Goal: Obtain resource: Obtain resource

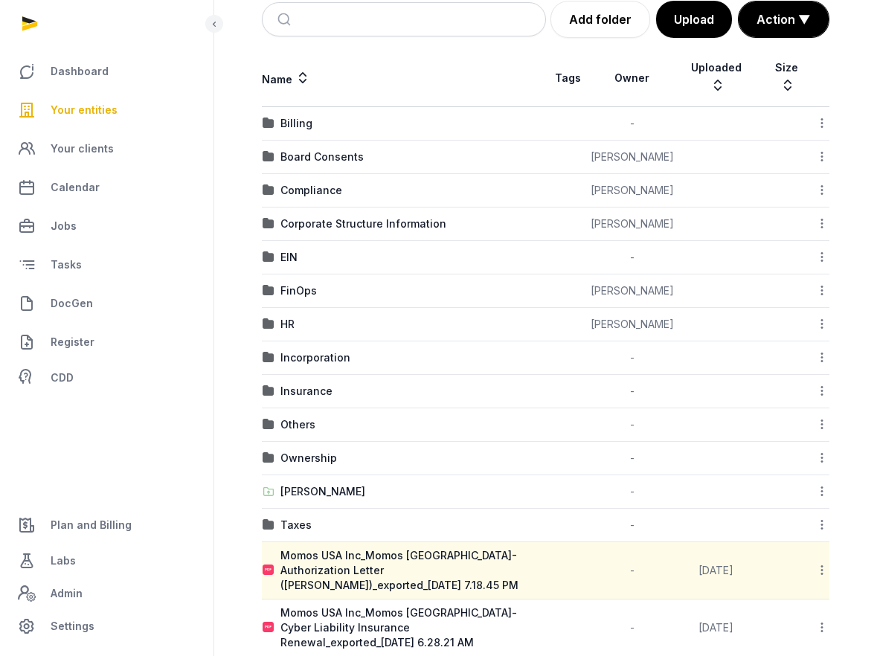
click at [103, 112] on span "Your entities" at bounding box center [84, 110] width 67 height 18
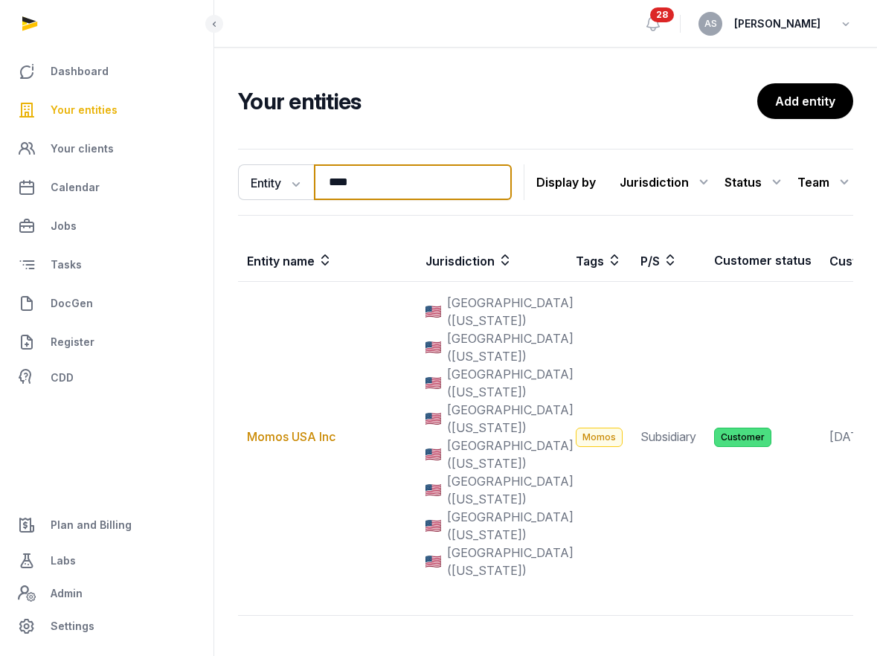
drag, startPoint x: 388, startPoint y: 164, endPoint x: 393, endPoint y: 188, distance: 24.4
click at [393, 188] on input "****" at bounding box center [413, 182] width 198 height 36
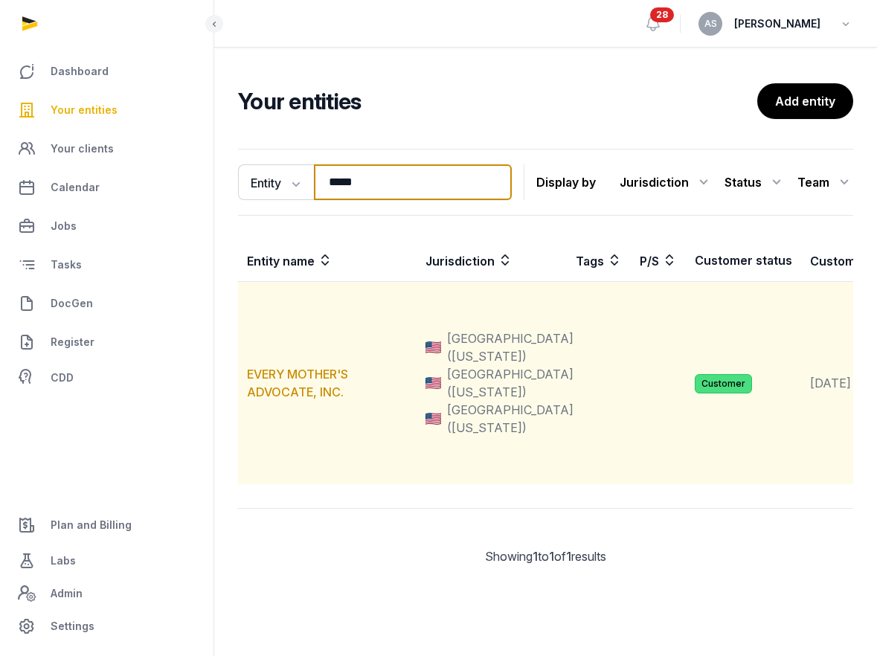
type input "*****"
click at [300, 358] on td "EVERY MOTHER'S ADVOCATE, INC." at bounding box center [327, 383] width 179 height 203
click at [300, 373] on link "EVERY MOTHER'S ADVOCATE, INC." at bounding box center [297, 383] width 101 height 33
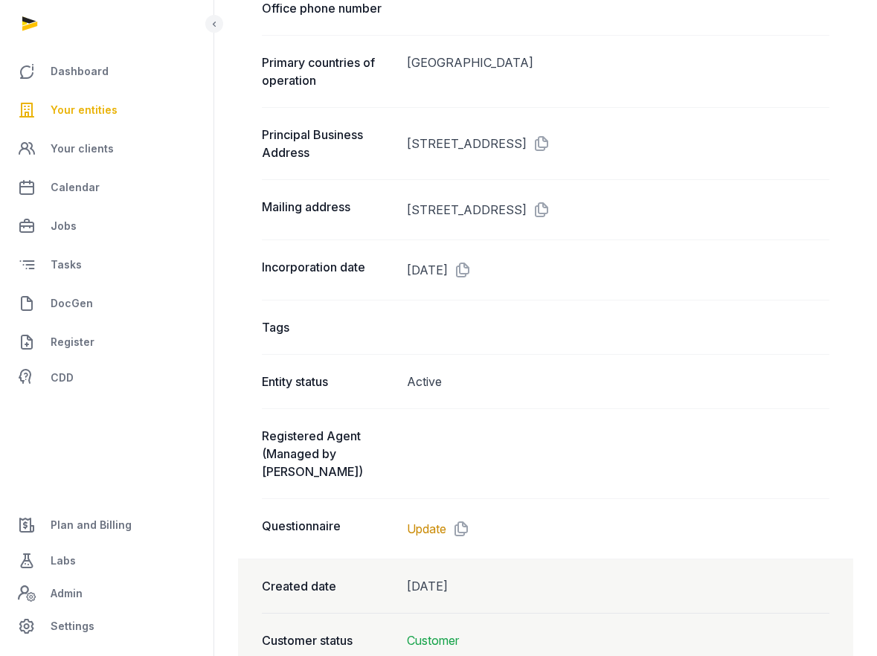
scroll to position [990, 0]
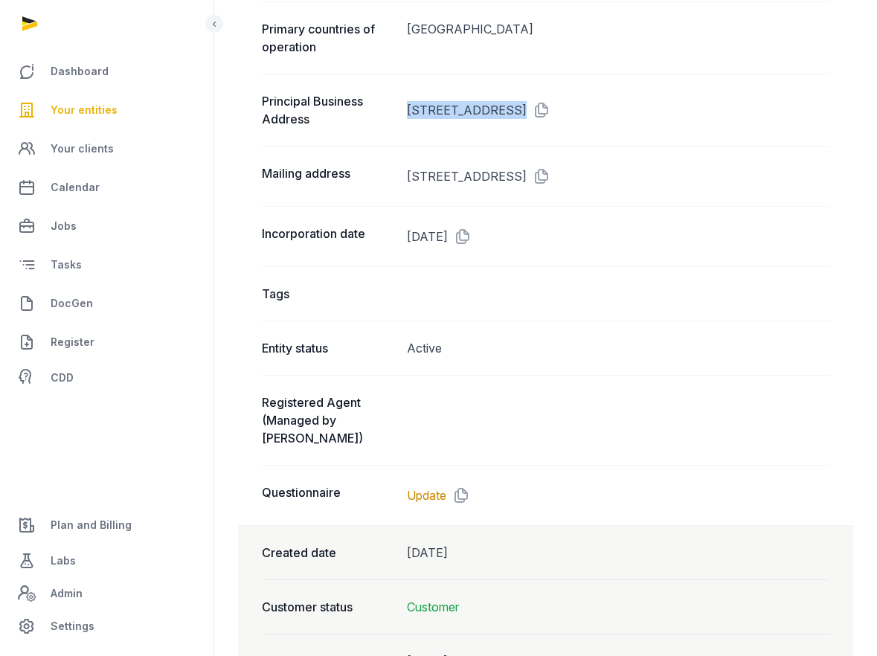
drag, startPoint x: 407, startPoint y: 106, endPoint x: 507, endPoint y: 103, distance: 100.5
click at [507, 104] on dd "[STREET_ADDRESS]" at bounding box center [618, 110] width 422 height 36
copy dd "[STREET_ADDRESS]"
drag, startPoint x: 512, startPoint y: 108, endPoint x: 614, endPoint y: 108, distance: 101.2
click at [614, 108] on dd "[STREET_ADDRESS]" at bounding box center [618, 110] width 422 height 36
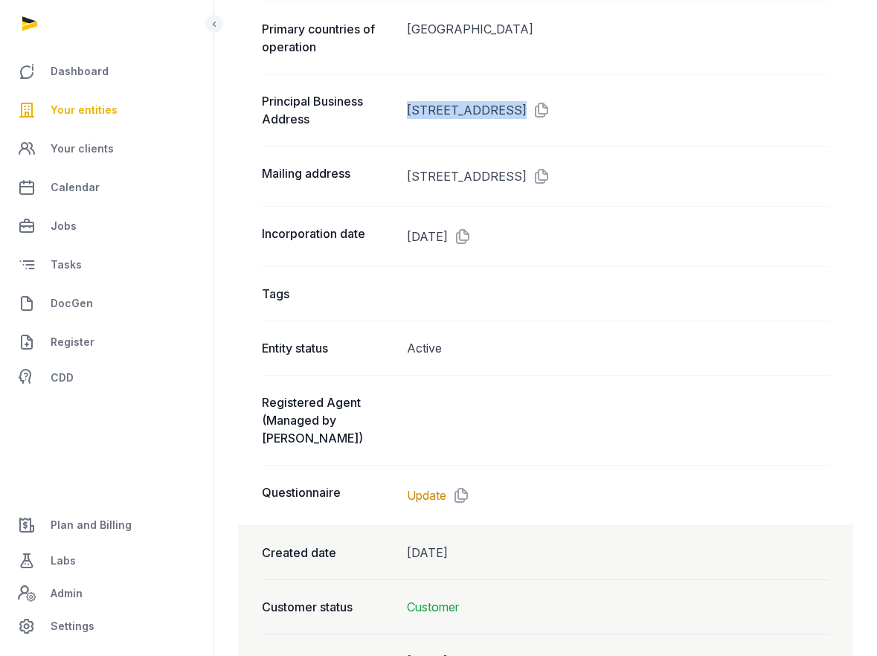
copy dd "[GEOGRAPHIC_DATA]"
drag, startPoint x: 676, startPoint y: 115, endPoint x: 643, endPoint y: 114, distance: 33.5
click at [643, 114] on dd "[STREET_ADDRESS]" at bounding box center [618, 110] width 422 height 36
copy dd "33064"
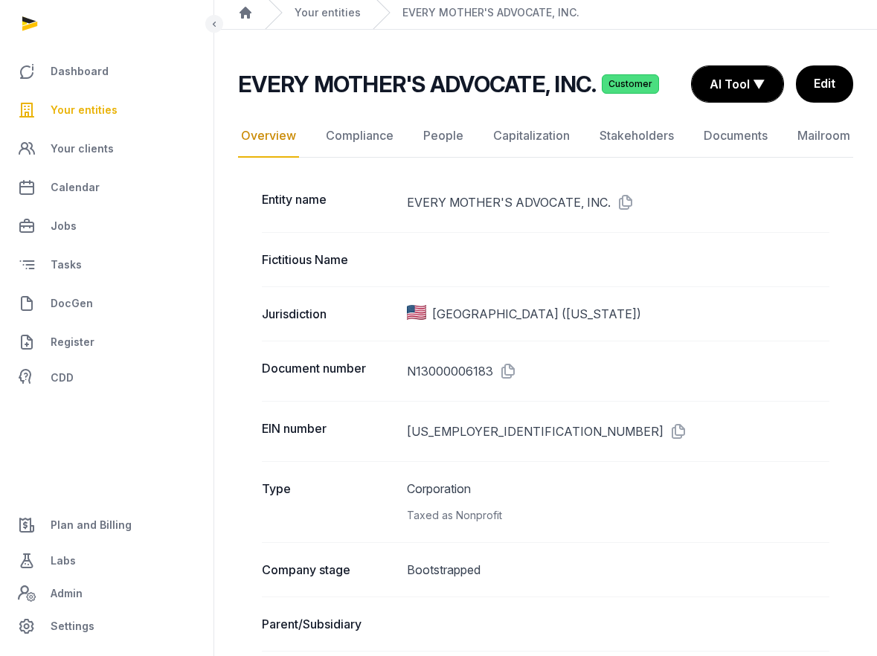
scroll to position [45, 0]
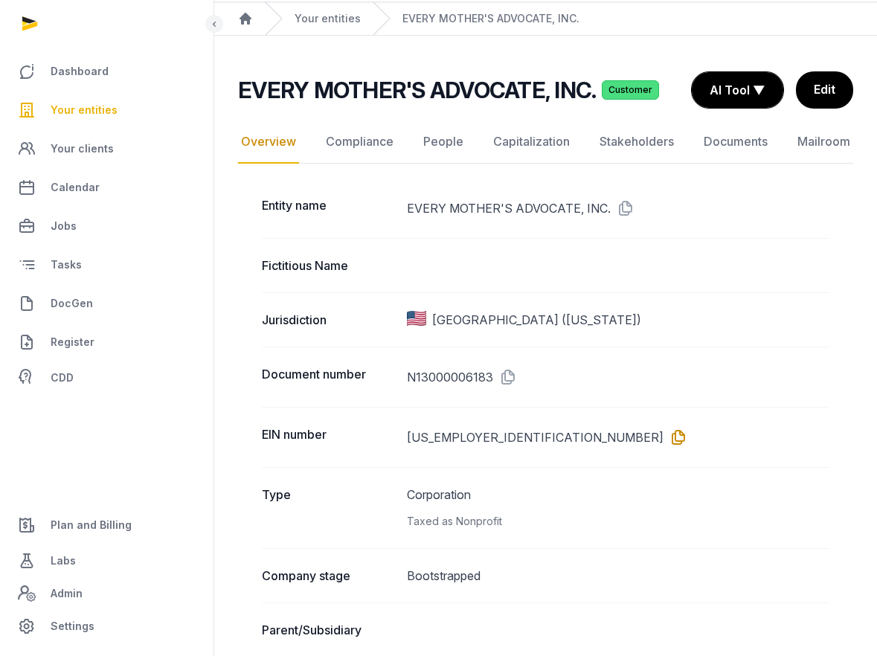
click at [663, 440] on icon at bounding box center [675, 437] width 24 height 24
click at [617, 204] on icon at bounding box center [623, 208] width 24 height 24
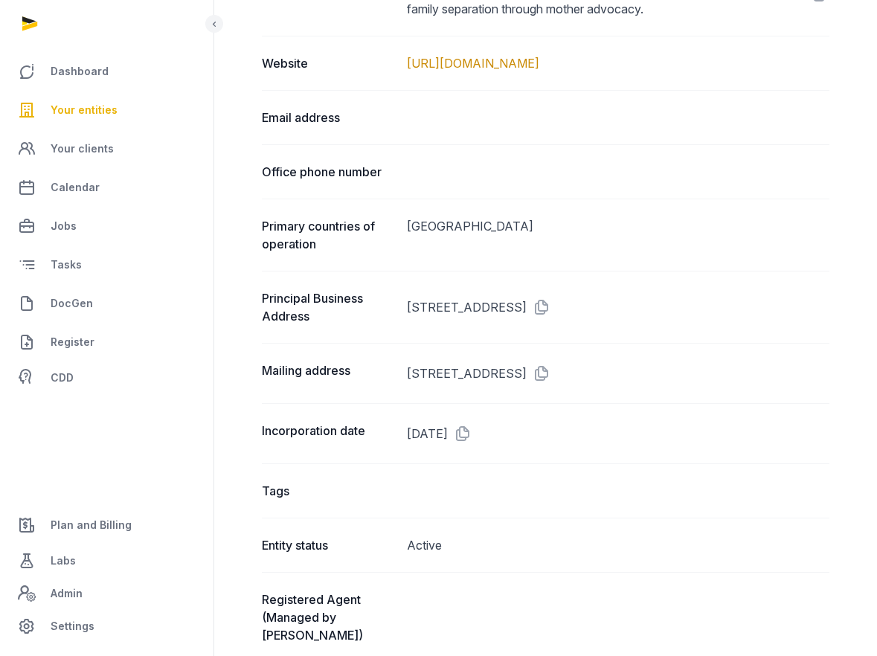
scroll to position [814, 0]
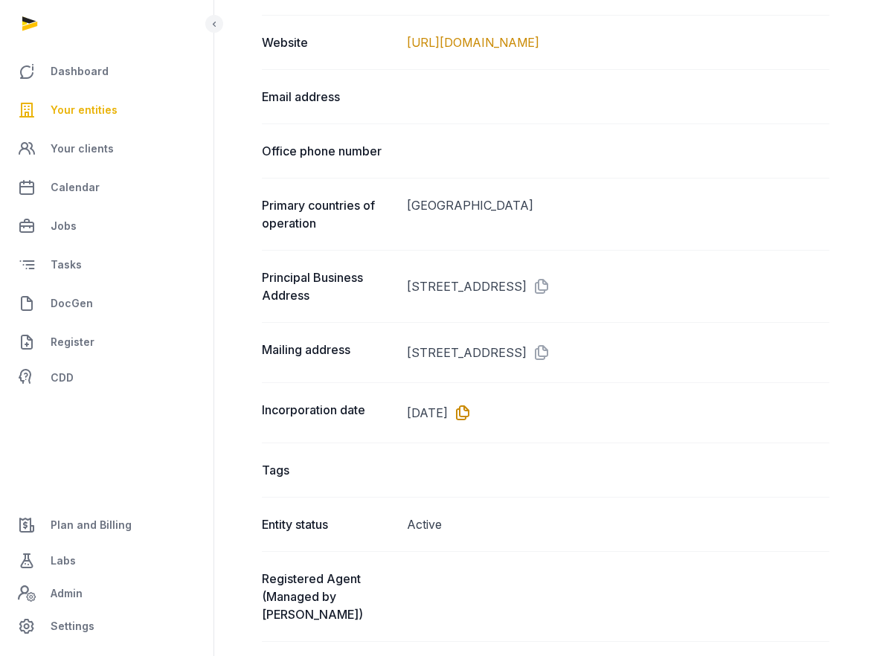
click at [497, 408] on dd "[DATE]" at bounding box center [618, 413] width 422 height 24
click at [472, 412] on icon at bounding box center [460, 413] width 24 height 24
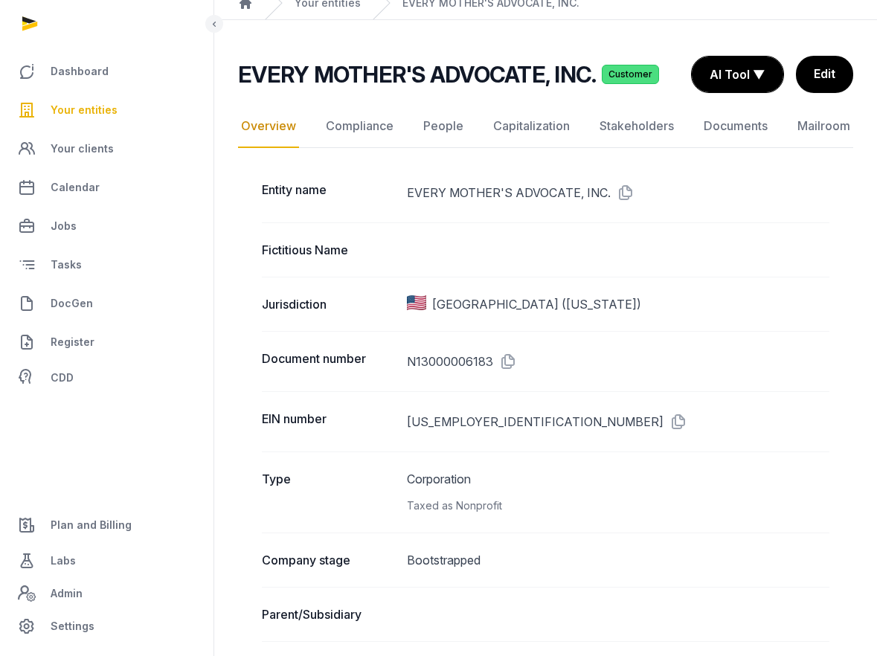
scroll to position [0, 0]
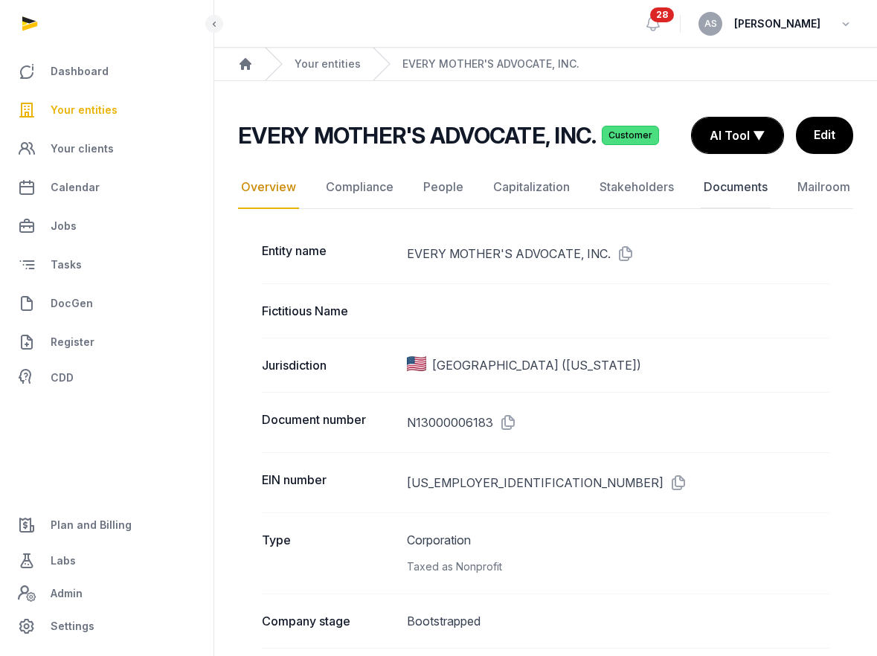
click at [724, 190] on link "Documents" at bounding box center [736, 187] width 70 height 43
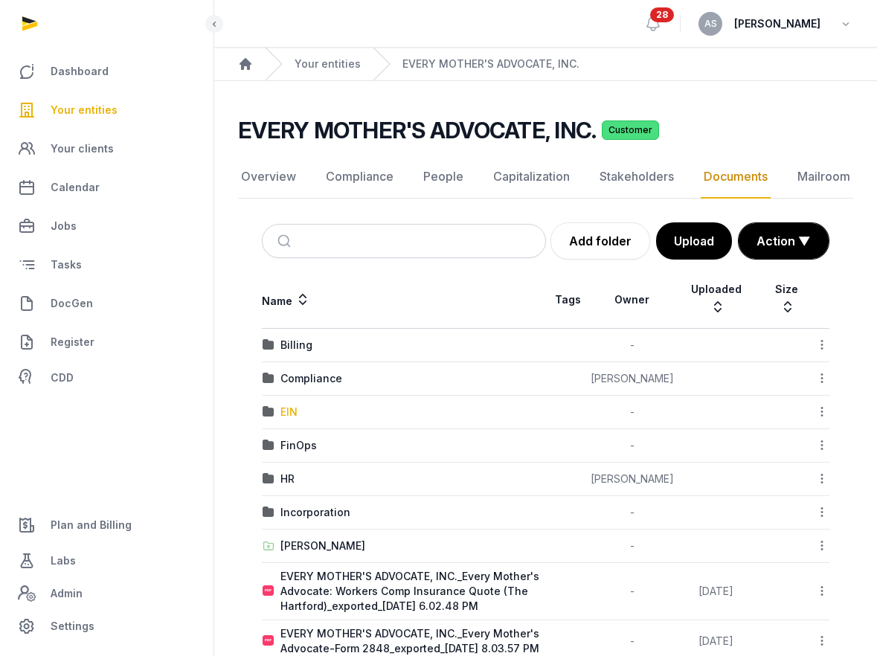
click at [288, 405] on div "EIN" at bounding box center [288, 412] width 17 height 15
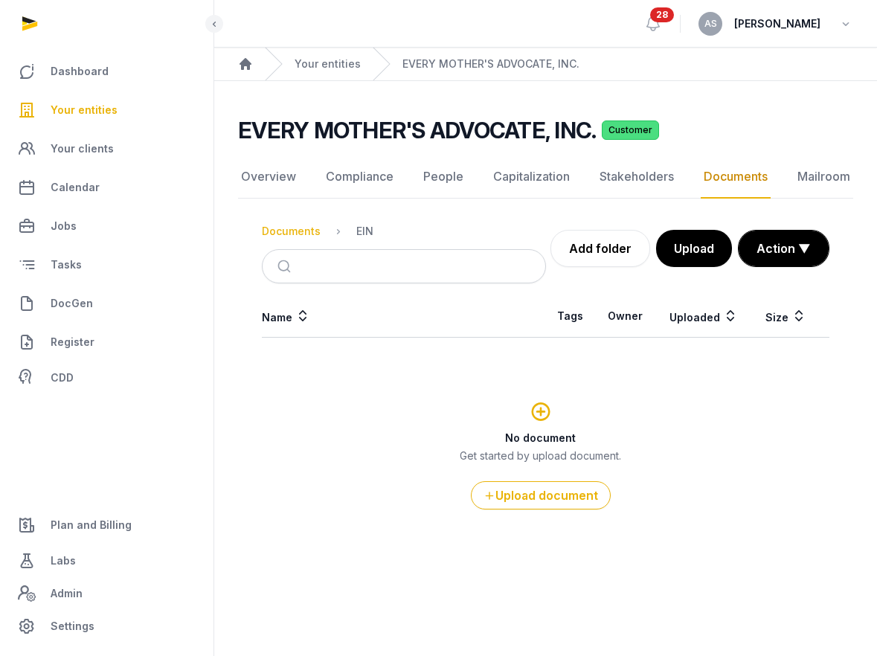
click at [303, 229] on div "Documents" at bounding box center [291, 231] width 59 height 15
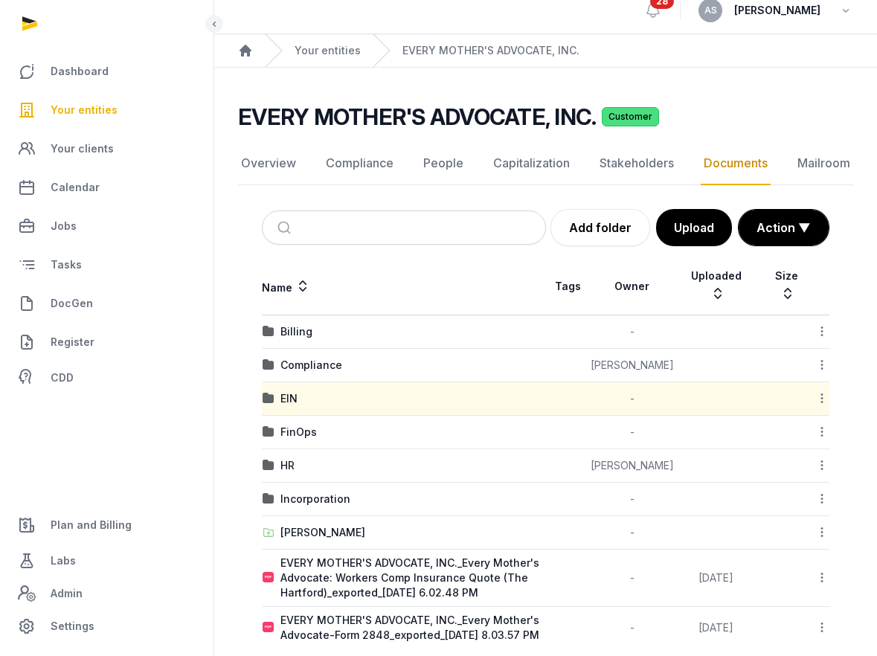
scroll to position [16, 0]
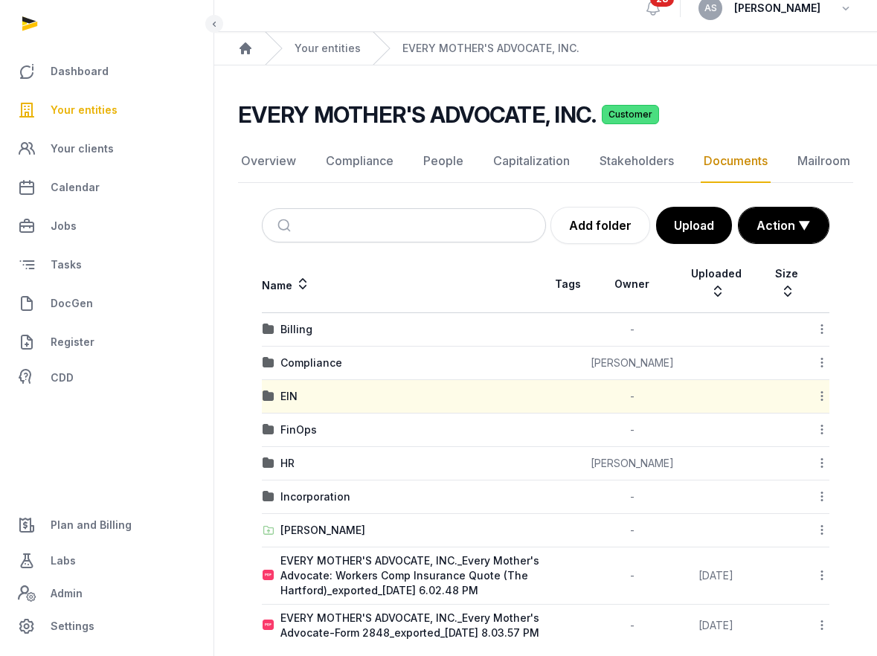
click at [312, 489] on td "Incorporation" at bounding box center [404, 496] width 284 height 33
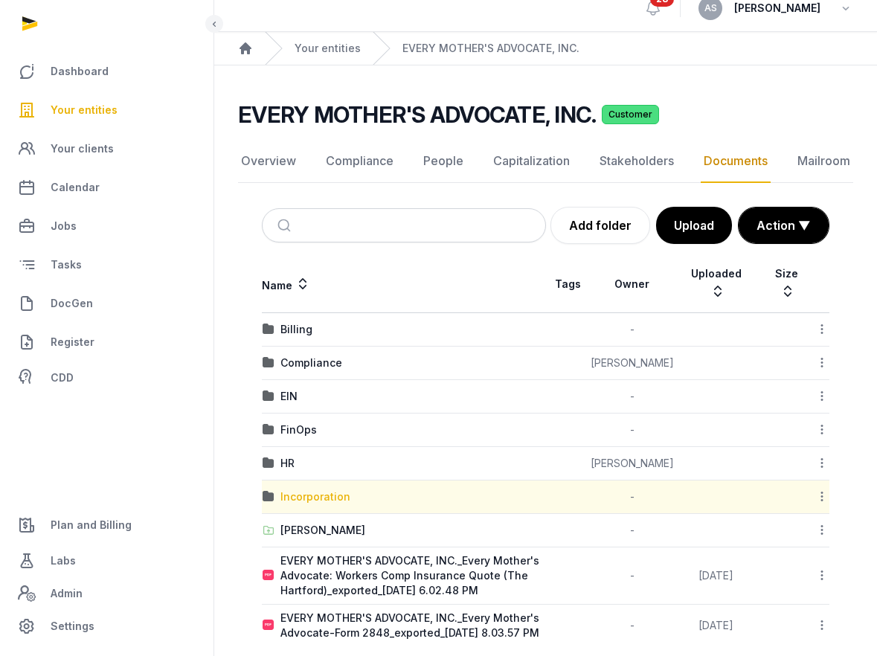
click at [312, 489] on div "Incorporation" at bounding box center [315, 496] width 70 height 15
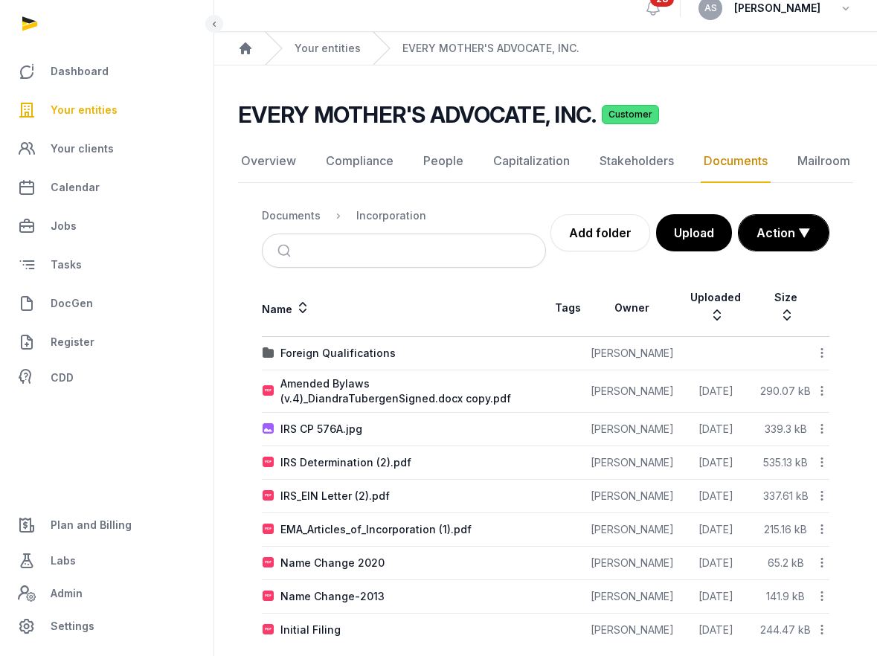
scroll to position [36, 0]
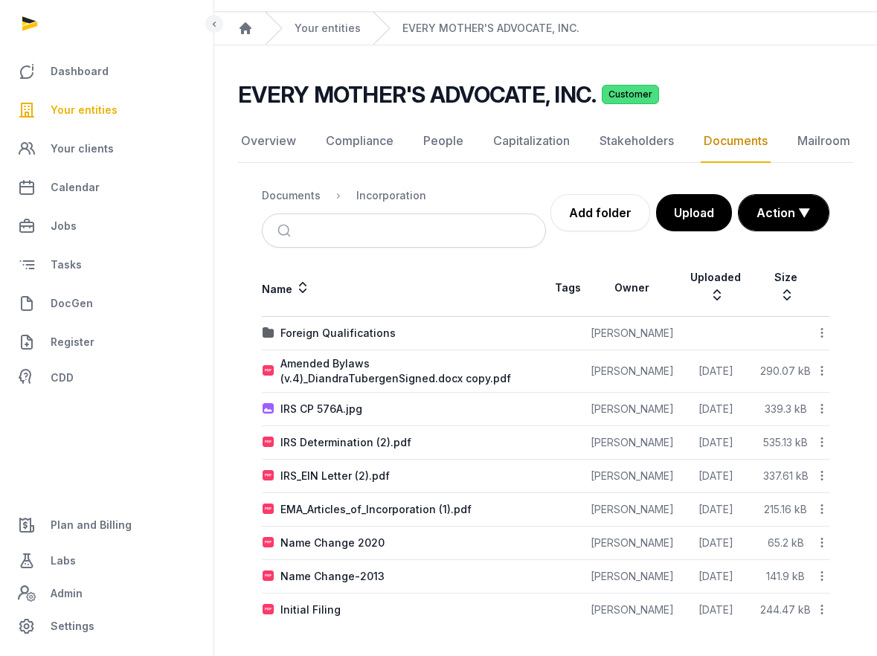
click at [354, 451] on td "IRS Determination (2).pdf" at bounding box center [404, 442] width 284 height 33
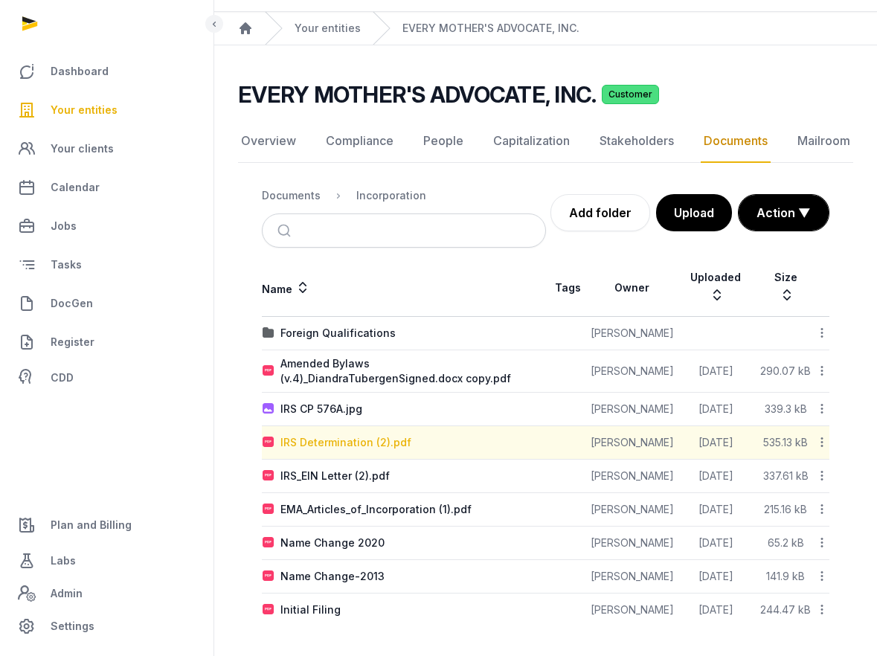
click at [354, 448] on div "IRS Determination (2).pdf" at bounding box center [345, 442] width 131 height 15
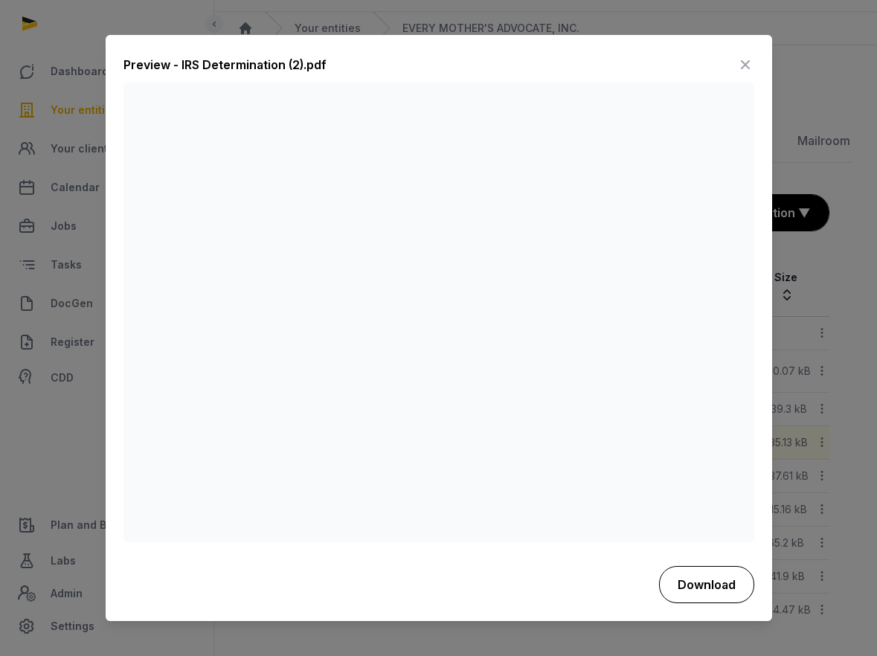
click at [701, 576] on button "Download" at bounding box center [706, 584] width 95 height 37
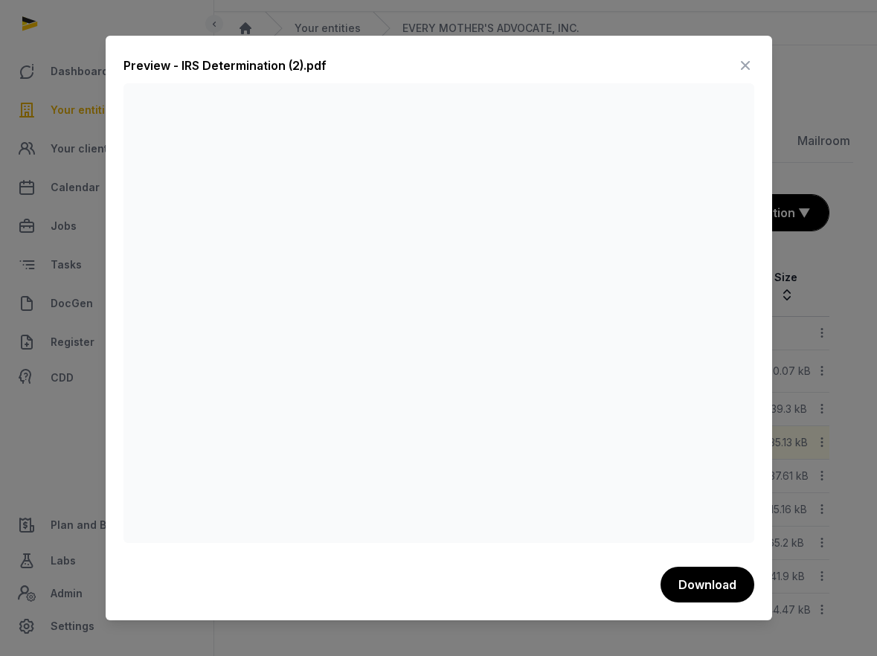
click at [492, 49] on div "Preview - IRS Determination (2).pdf Download" at bounding box center [439, 328] width 666 height 584
click at [744, 62] on icon at bounding box center [745, 66] width 18 height 24
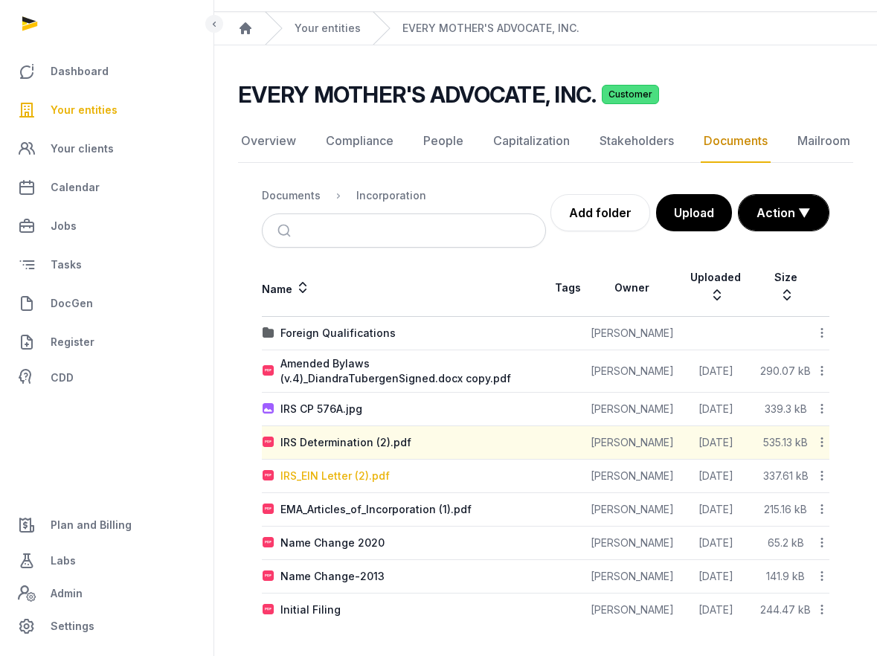
click at [351, 477] on div "IRS_EIN Letter (2).pdf" at bounding box center [334, 476] width 109 height 15
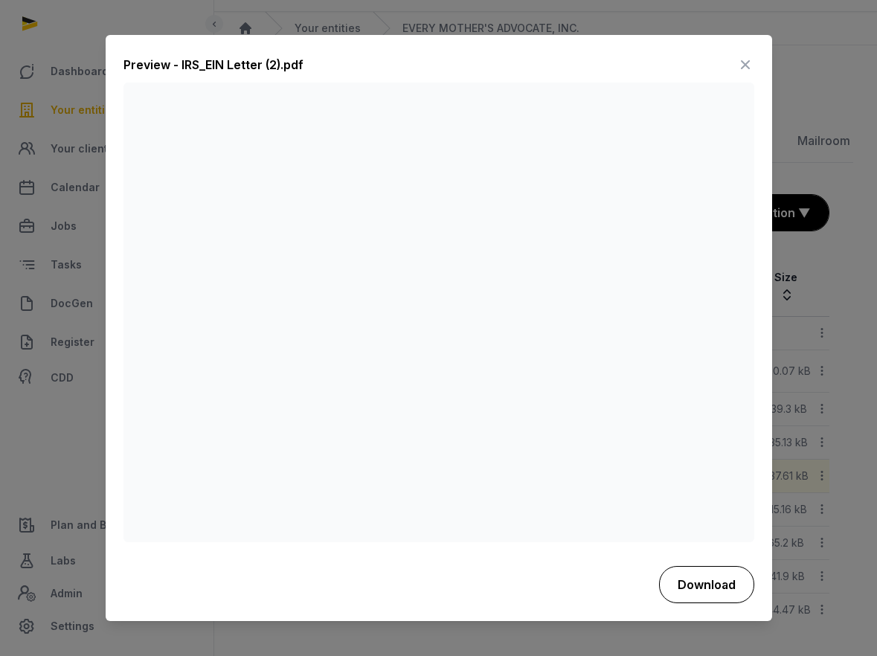
click at [714, 575] on button "Download" at bounding box center [706, 584] width 95 height 37
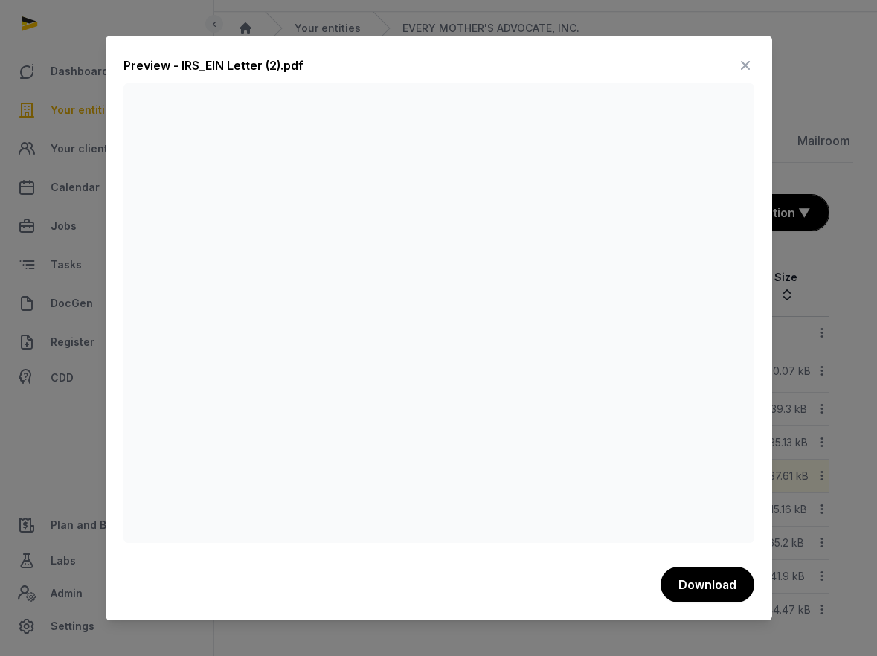
click at [501, 68] on div "Preview - IRS_EIN Letter (2).pdf" at bounding box center [438, 69] width 631 height 30
click at [743, 67] on icon at bounding box center [745, 66] width 18 height 24
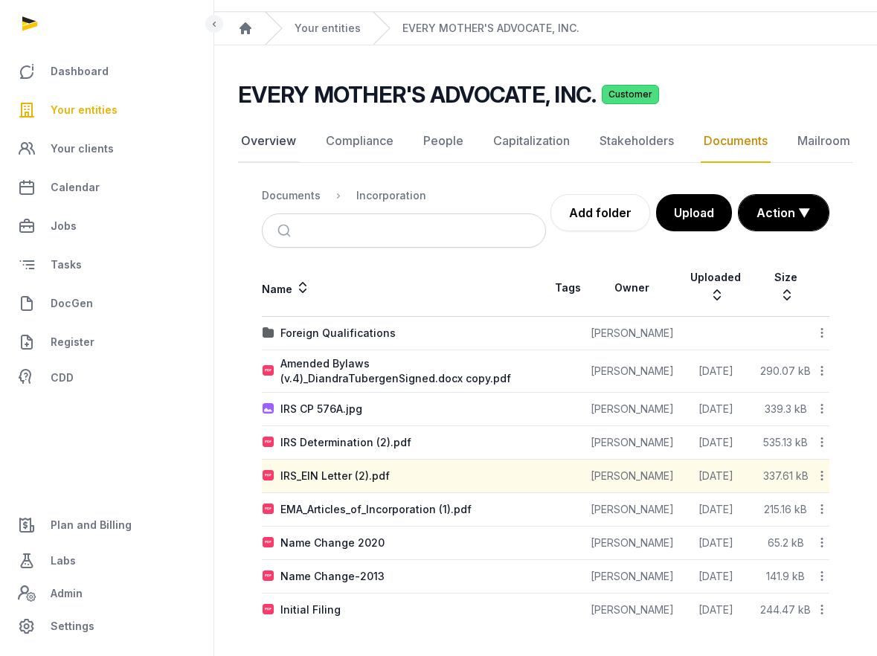
click at [268, 145] on link "Overview" at bounding box center [268, 141] width 61 height 43
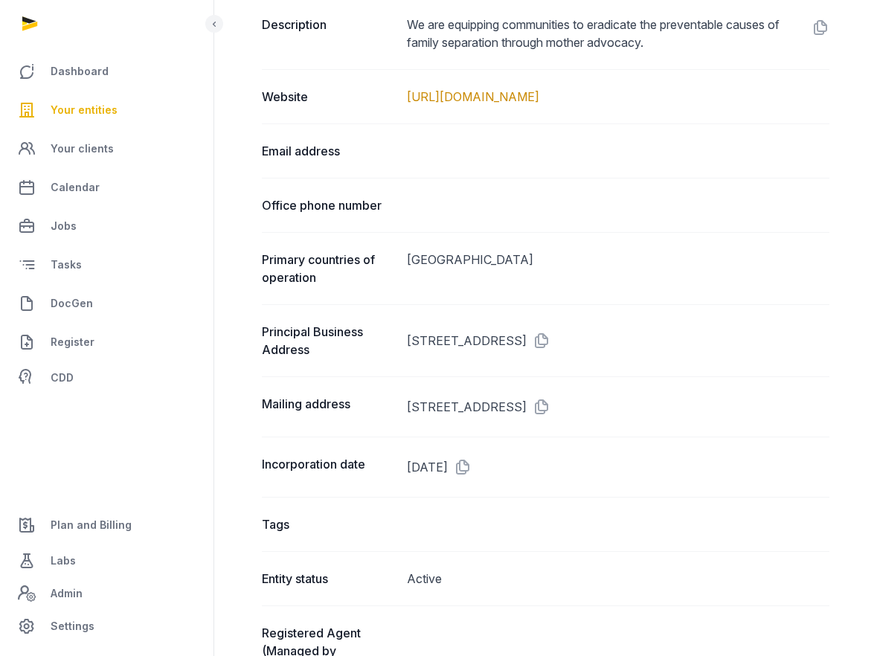
scroll to position [779, 0]
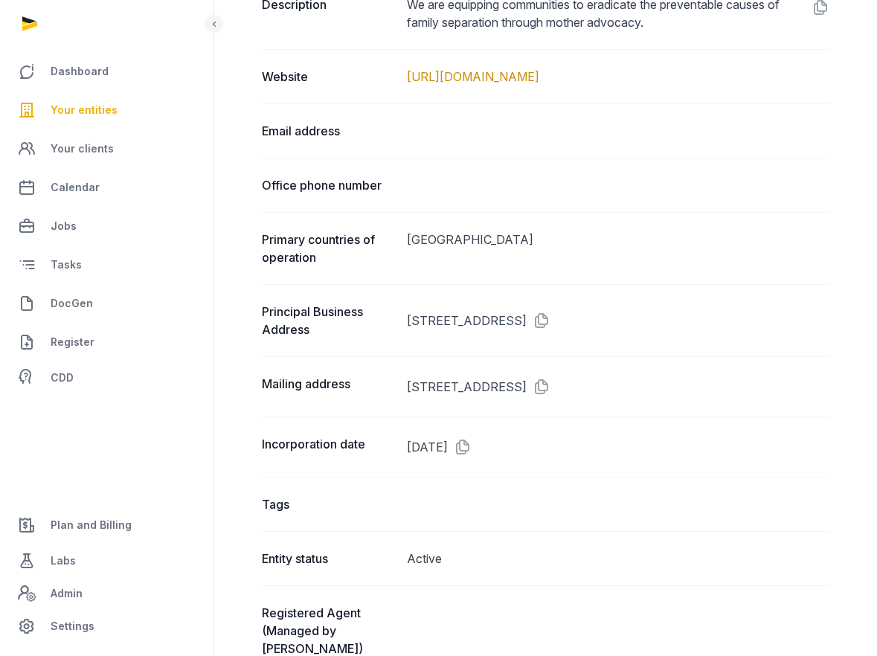
drag, startPoint x: 512, startPoint y: 319, endPoint x: 402, endPoint y: 319, distance: 110.1
click at [402, 318] on div "Principal Business Address [STREET_ADDRESS]" at bounding box center [545, 320] width 567 height 72
copy dd "[STREET_ADDRESS]"
drag, startPoint x: 618, startPoint y: 317, endPoint x: 513, endPoint y: 316, distance: 104.9
click at [513, 316] on dd "[STREET_ADDRESS]" at bounding box center [618, 321] width 422 height 36
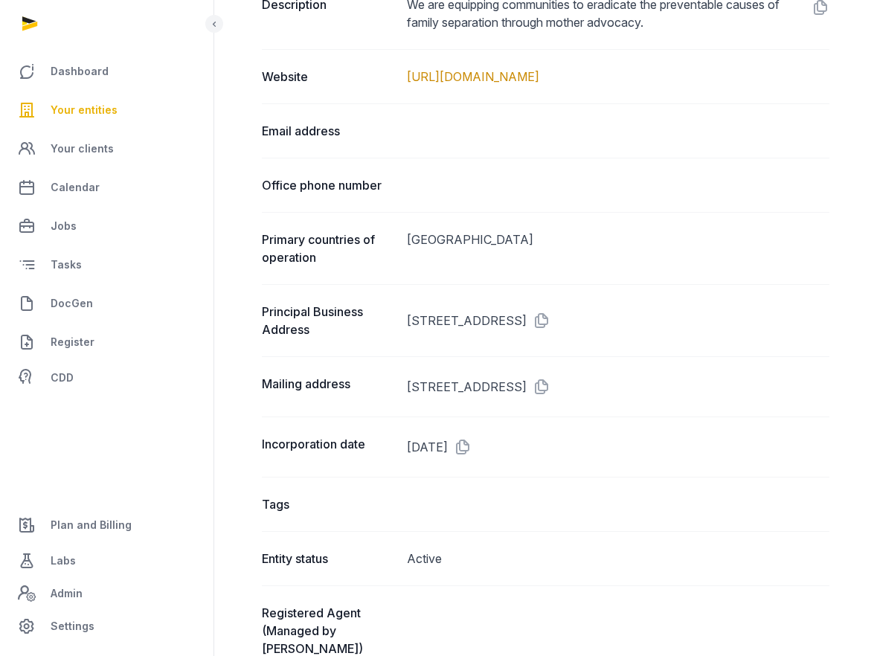
copy dd "[GEOGRAPHIC_DATA],"
drag, startPoint x: 681, startPoint y: 322, endPoint x: 645, endPoint y: 324, distance: 36.5
click at [645, 325] on dd "[STREET_ADDRESS]" at bounding box center [618, 321] width 422 height 36
copy dd "33064"
drag, startPoint x: 508, startPoint y: 316, endPoint x: 402, endPoint y: 320, distance: 106.4
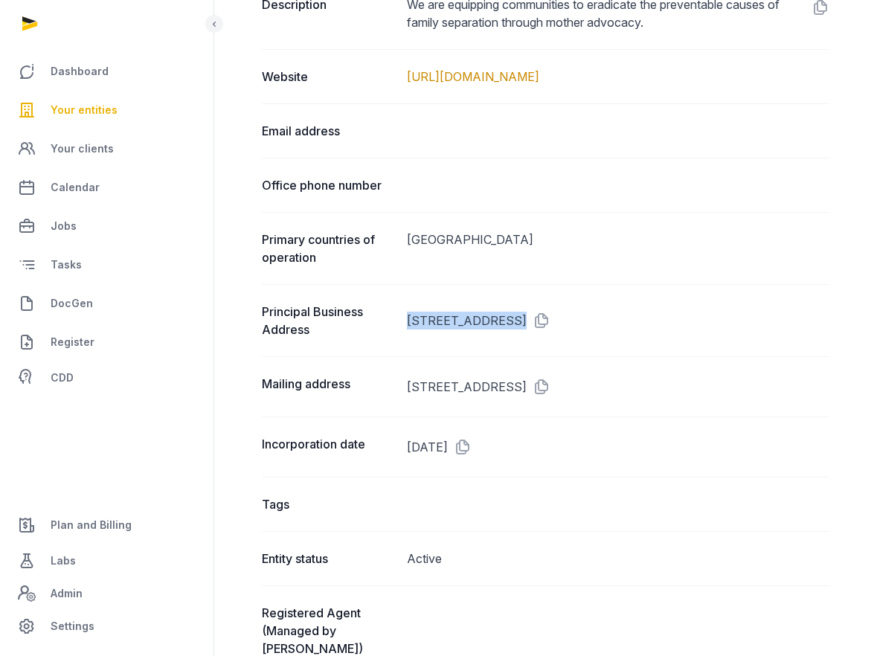
click at [402, 320] on div "Principal Business Address [STREET_ADDRESS]" at bounding box center [545, 320] width 567 height 72
copy dd "[STREET_ADDRESS]"
drag, startPoint x: 614, startPoint y: 315, endPoint x: 512, endPoint y: 315, distance: 101.9
click at [512, 315] on dd "[STREET_ADDRESS]" at bounding box center [618, 321] width 422 height 36
copy dd "[GEOGRAPHIC_DATA]"
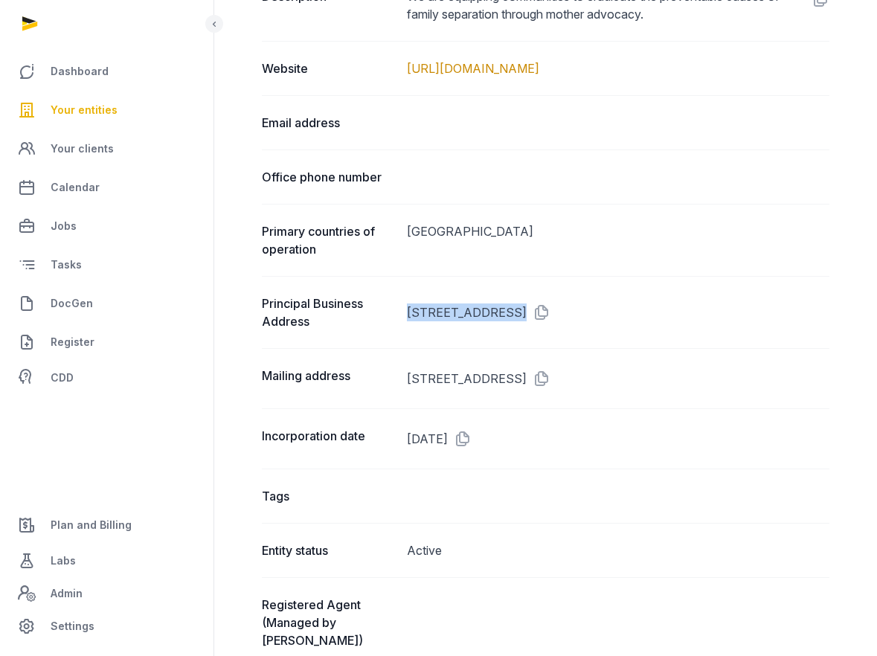
scroll to position [861, 0]
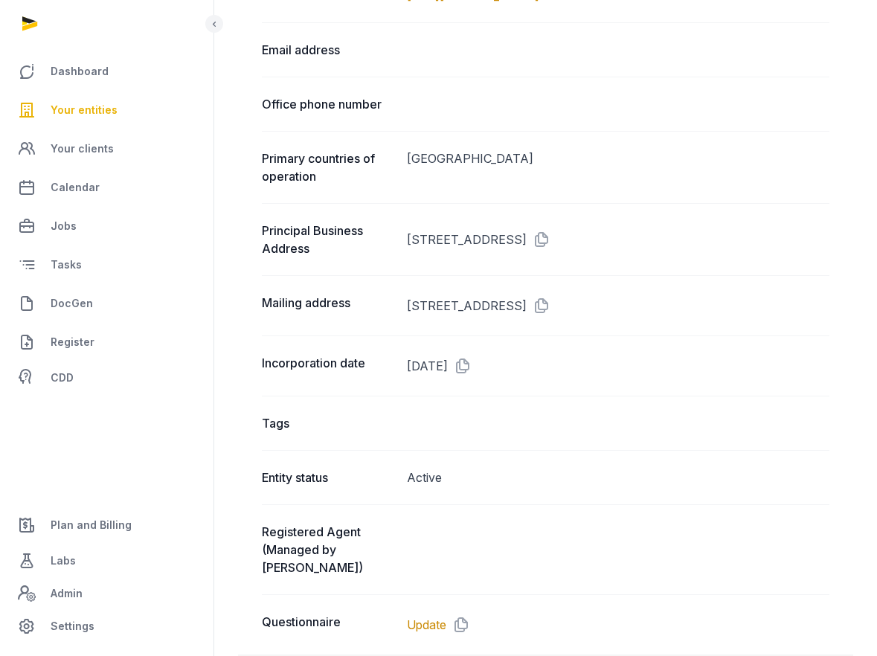
click at [499, 265] on div "Principal Business Address [STREET_ADDRESS]" at bounding box center [545, 239] width 567 height 72
drag, startPoint x: 506, startPoint y: 237, endPoint x: 399, endPoint y: 238, distance: 106.4
click at [399, 238] on div "Principal Business Address [STREET_ADDRESS]" at bounding box center [545, 239] width 567 height 72
click at [425, 251] on dd "[STREET_ADDRESS]" at bounding box center [618, 240] width 422 height 36
drag, startPoint x: 407, startPoint y: 237, endPoint x: 504, endPoint y: 239, distance: 97.5
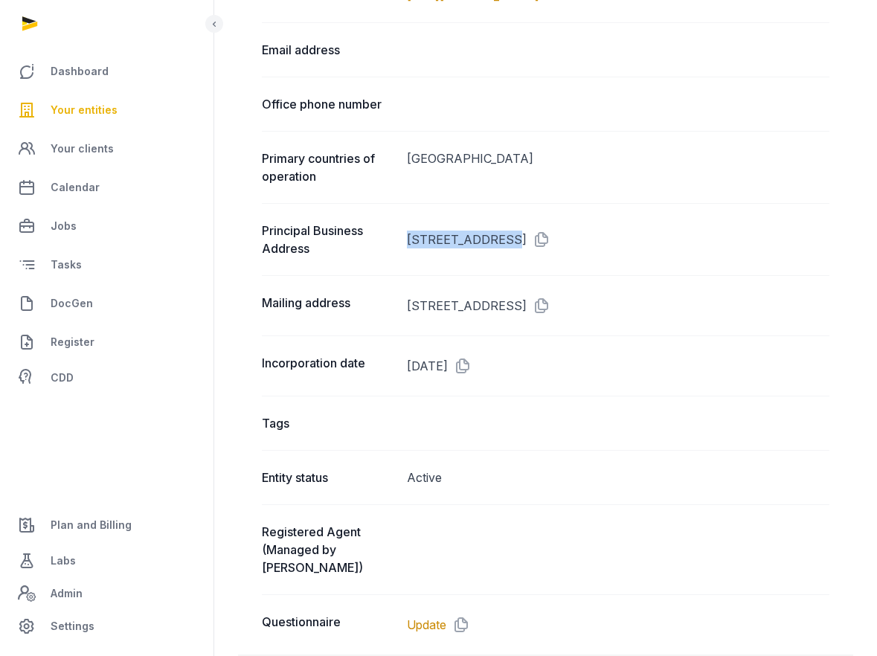
click at [504, 240] on dd "[STREET_ADDRESS]" at bounding box center [618, 240] width 422 height 36
copy dd "[STREET_ADDRESS]"
drag, startPoint x: 614, startPoint y: 237, endPoint x: 511, endPoint y: 234, distance: 103.4
click at [511, 234] on dd "[STREET_ADDRESS]" at bounding box center [618, 240] width 422 height 36
copy dd "[GEOGRAPHIC_DATA]"
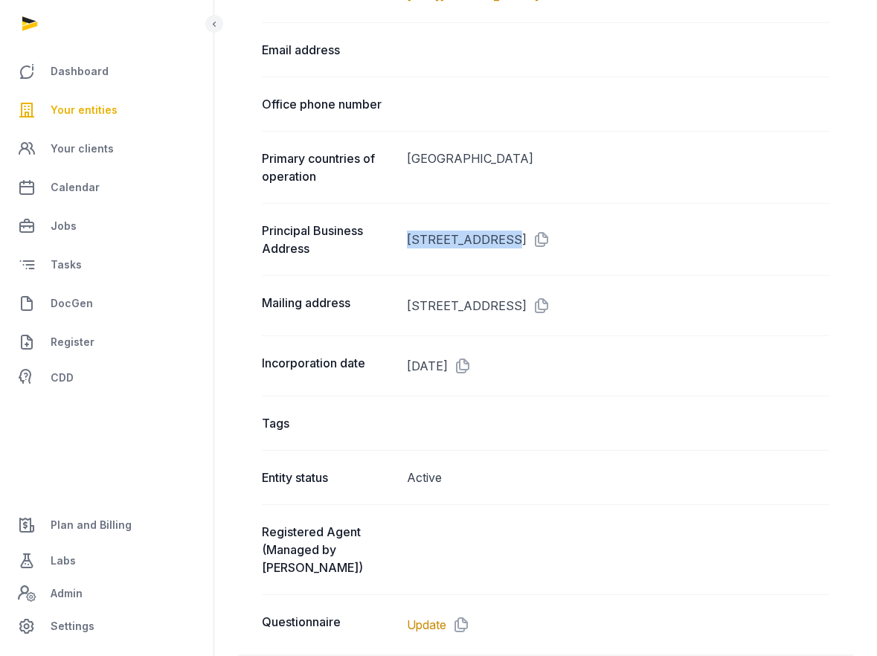
drag, startPoint x: 679, startPoint y: 245, endPoint x: 645, endPoint y: 245, distance: 34.2
click at [645, 245] on dd "[STREET_ADDRESS]" at bounding box center [618, 240] width 422 height 36
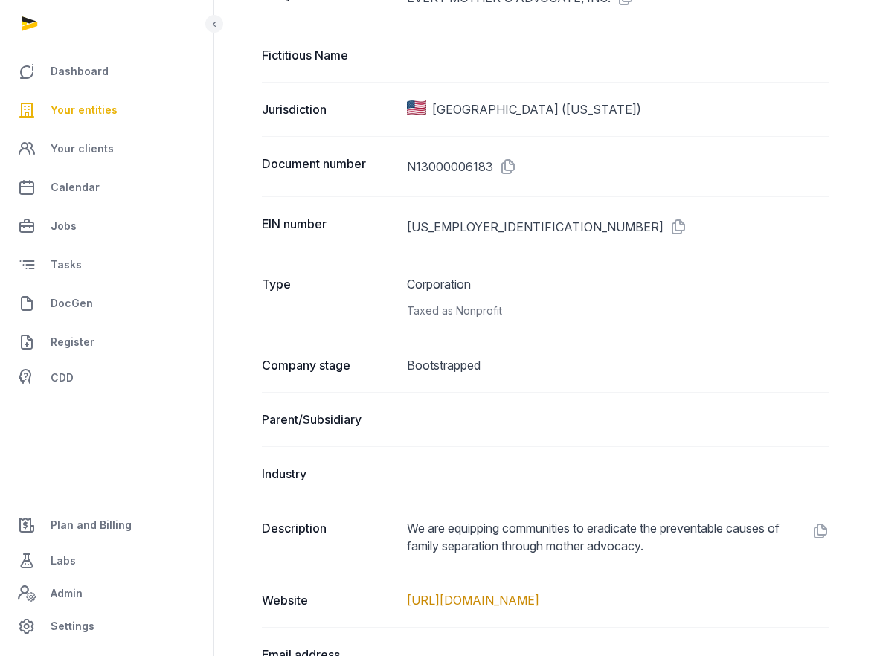
scroll to position [239, 0]
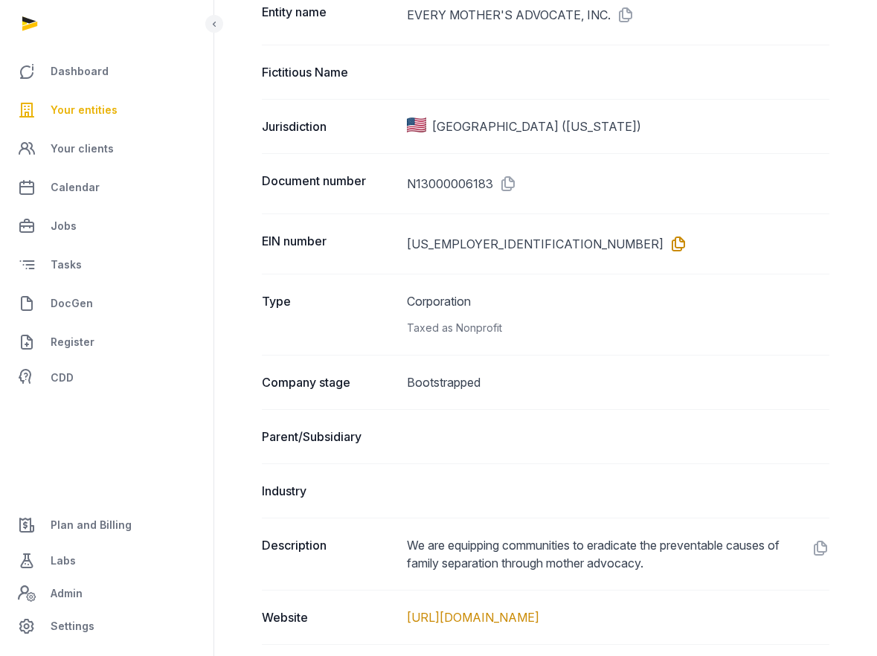
click at [663, 242] on icon at bounding box center [675, 244] width 24 height 24
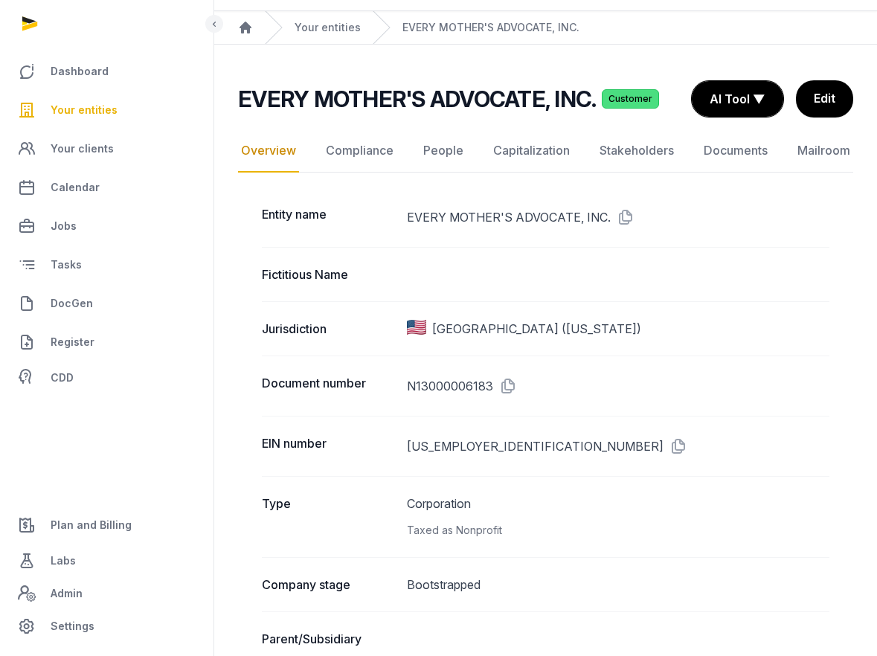
scroll to position [0, 0]
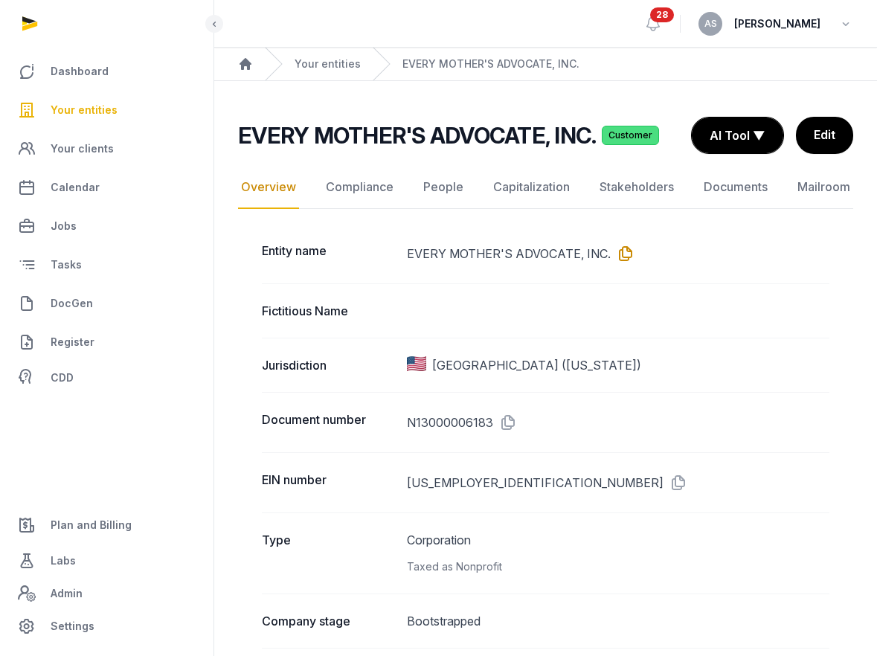
click at [619, 259] on icon at bounding box center [623, 254] width 24 height 24
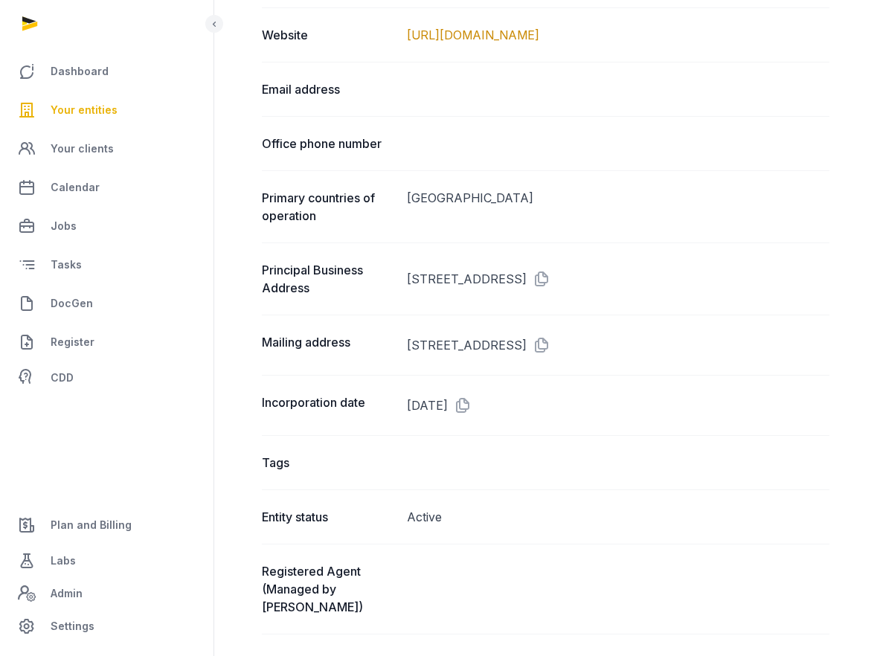
scroll to position [826, 0]
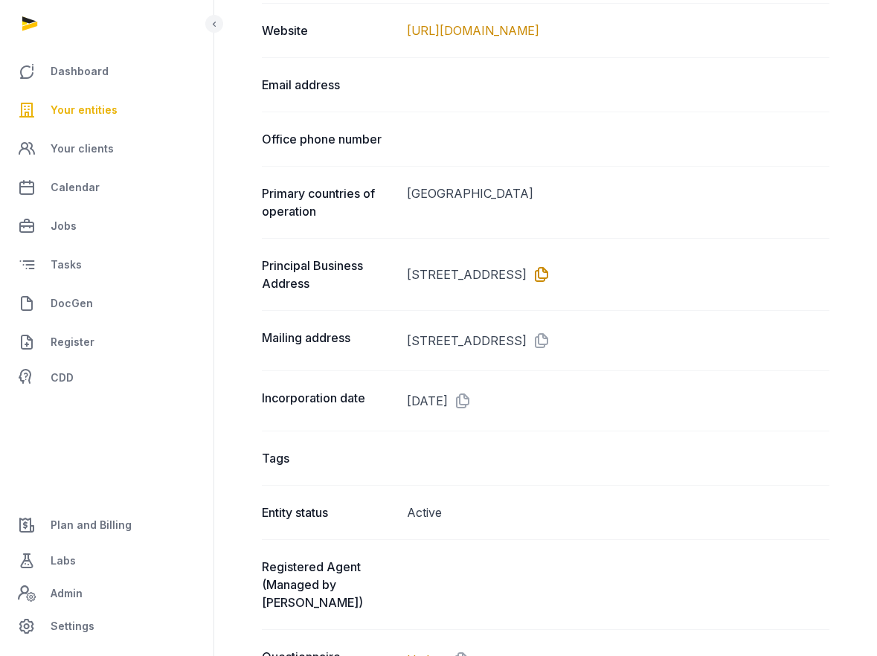
click at [550, 274] on icon at bounding box center [539, 275] width 24 height 24
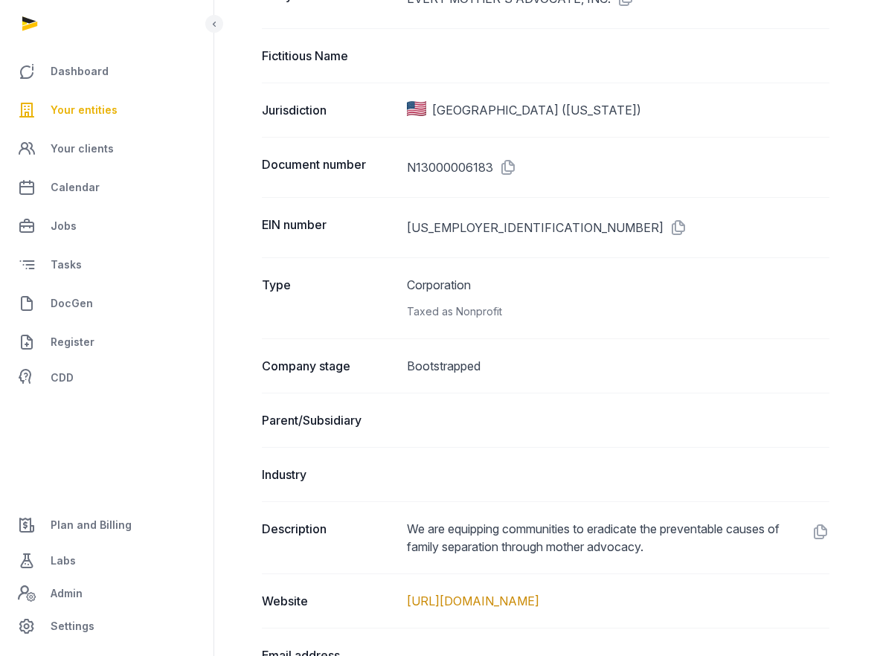
scroll to position [242, 0]
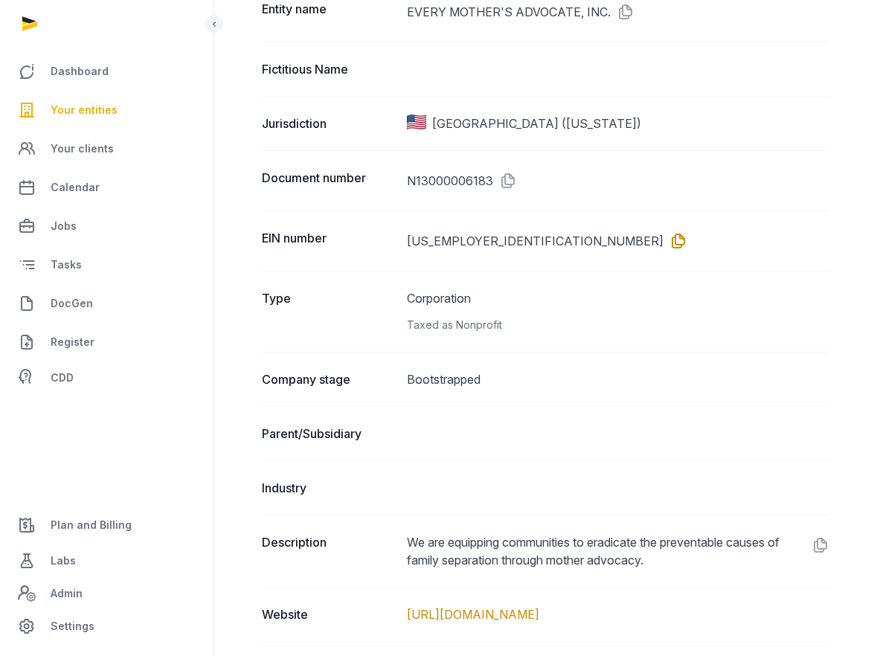
click at [663, 238] on icon at bounding box center [675, 241] width 24 height 24
click at [512, 182] on icon at bounding box center [505, 181] width 24 height 24
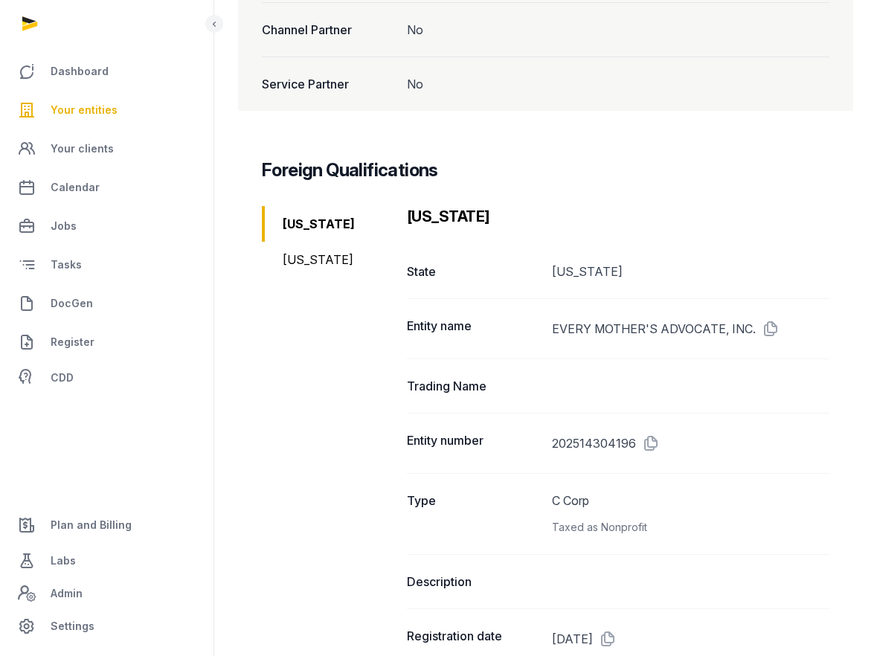
scroll to position [1772, 0]
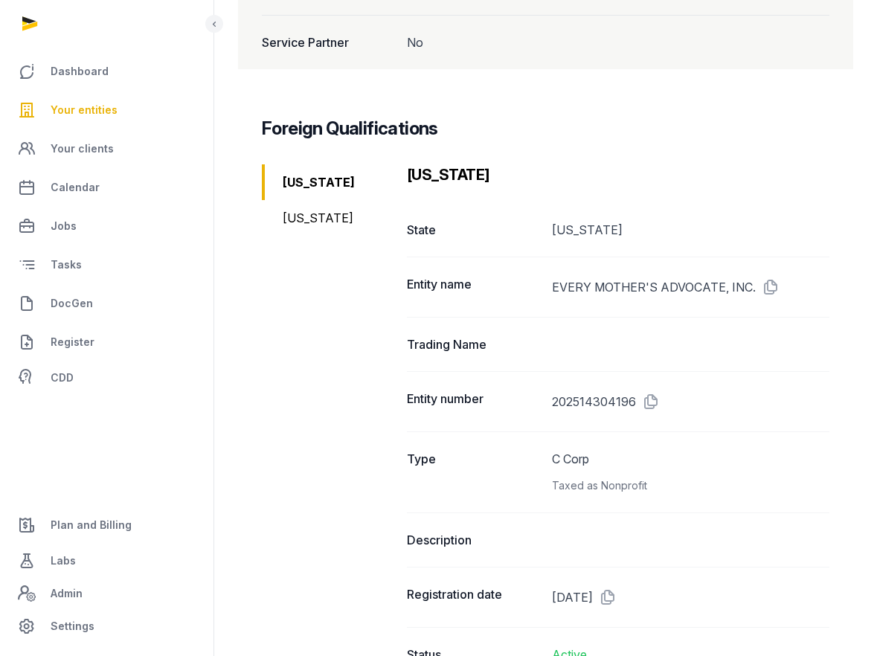
click at [292, 164] on div "[US_STATE]" at bounding box center [328, 182] width 133 height 36
click at [654, 390] on icon at bounding box center [648, 402] width 24 height 24
click at [648, 390] on icon at bounding box center [648, 402] width 24 height 24
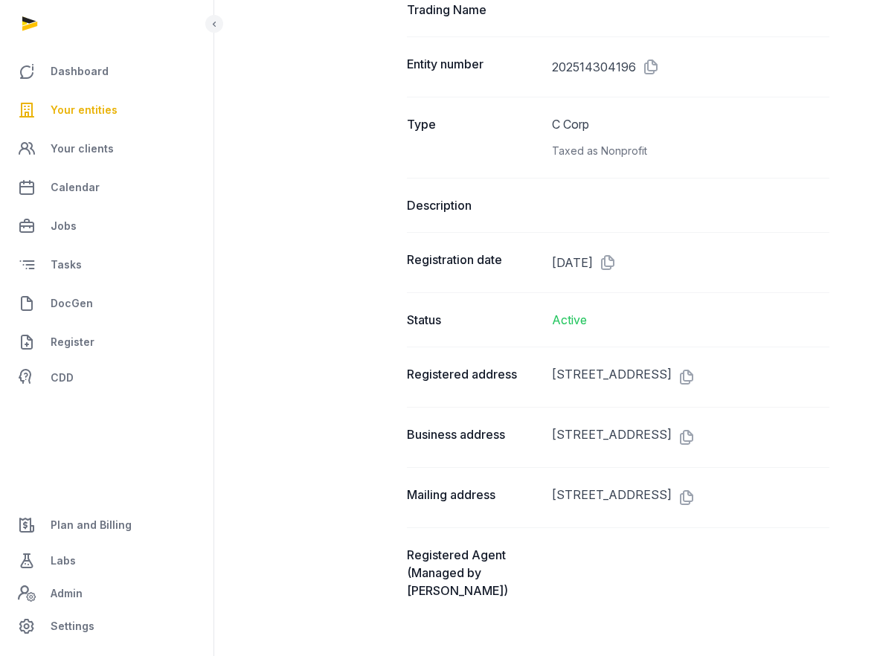
scroll to position [2133, 0]
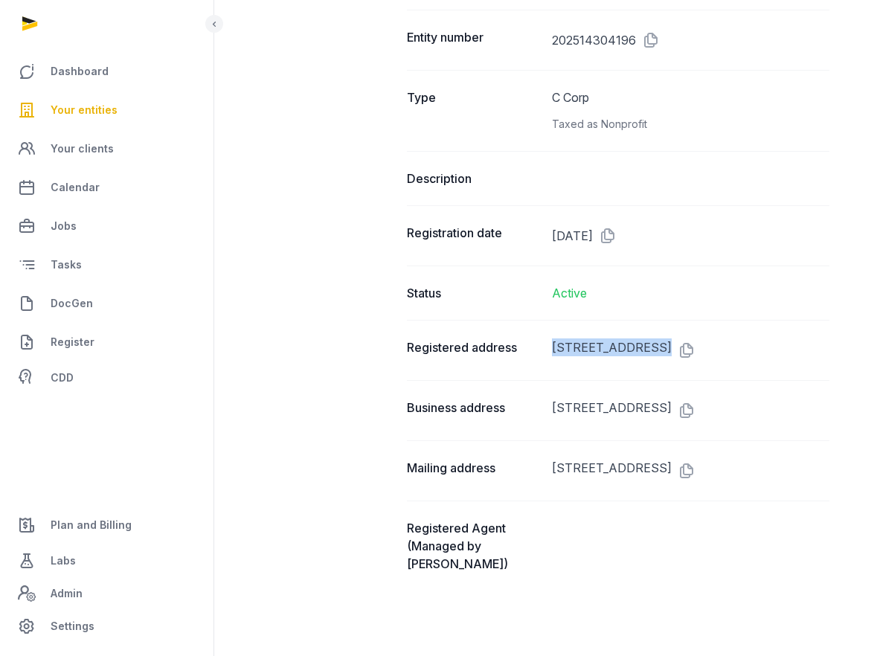
drag, startPoint x: 653, startPoint y: 327, endPoint x: 550, endPoint y: 330, distance: 103.4
click at [550, 328] on div "Registered address [STREET_ADDRESS]" at bounding box center [618, 350] width 422 height 60
